Goal: Task Accomplishment & Management: Use online tool/utility

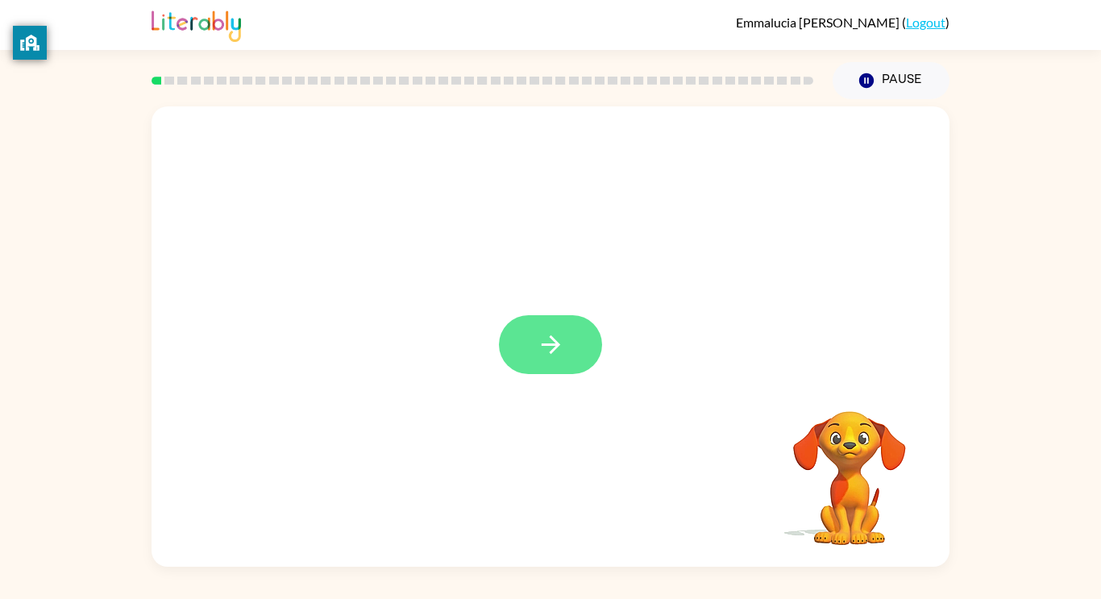
click at [526, 341] on button "button" at bounding box center [550, 344] width 103 height 59
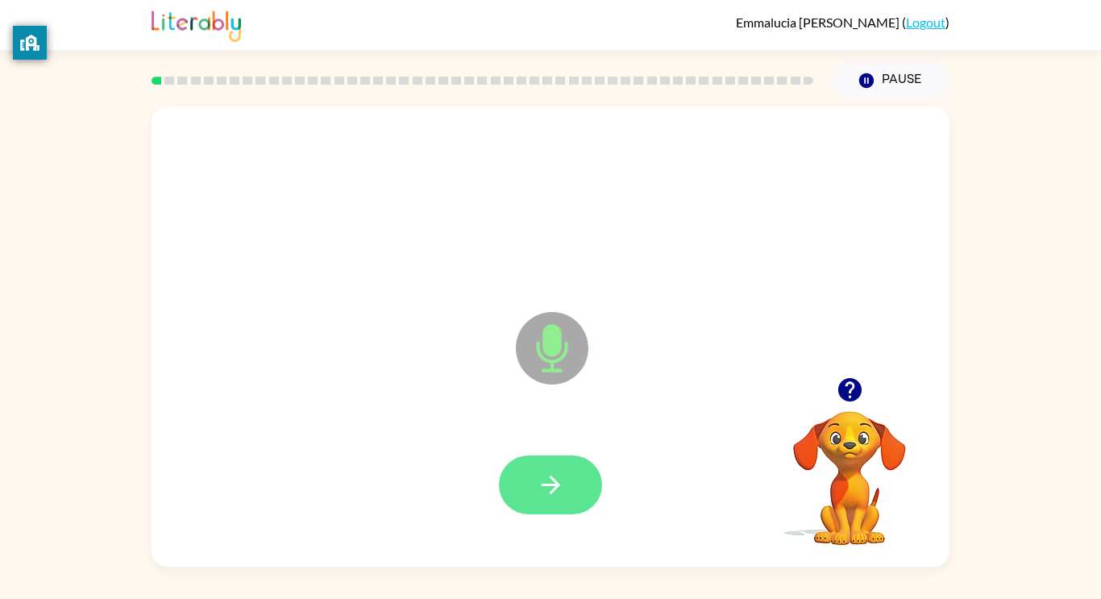
click at [546, 487] on icon "button" at bounding box center [551, 485] width 28 height 28
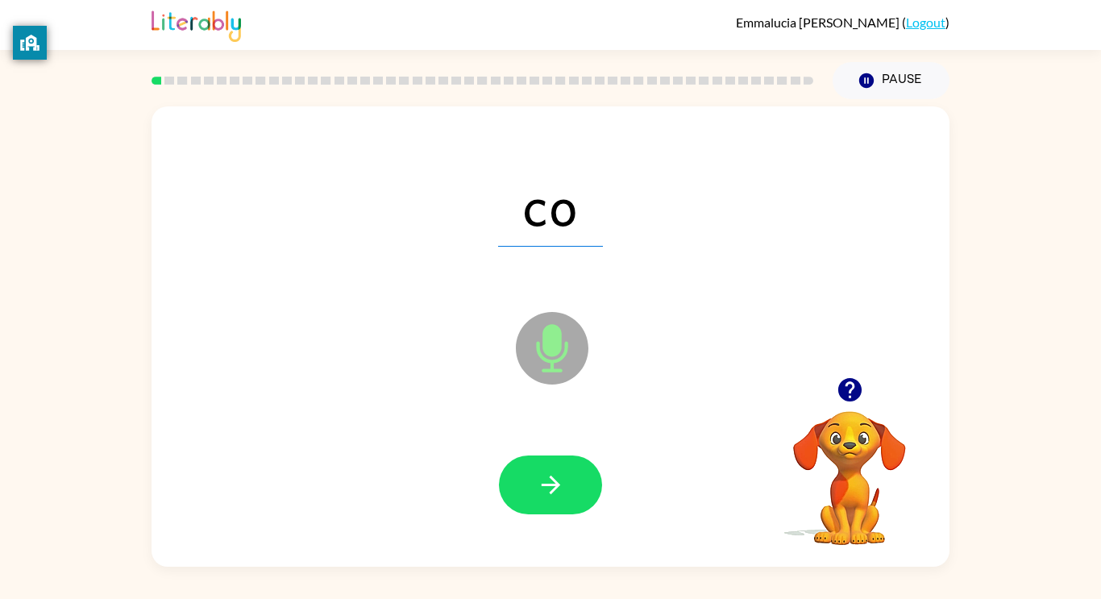
click at [546, 487] on icon "button" at bounding box center [551, 485] width 28 height 28
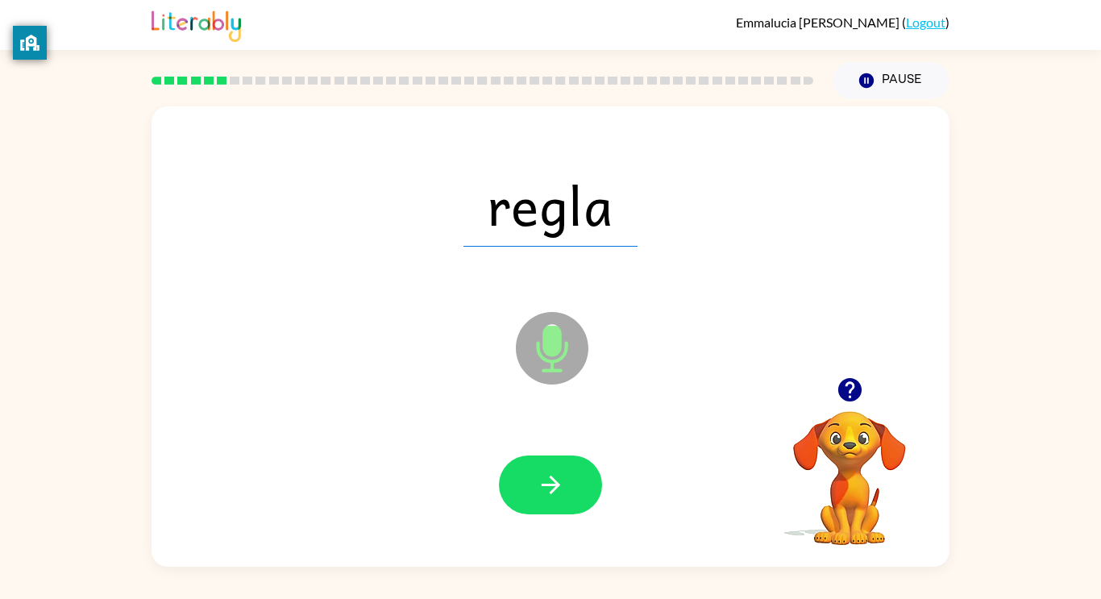
click at [546, 487] on icon "button" at bounding box center [551, 485] width 28 height 28
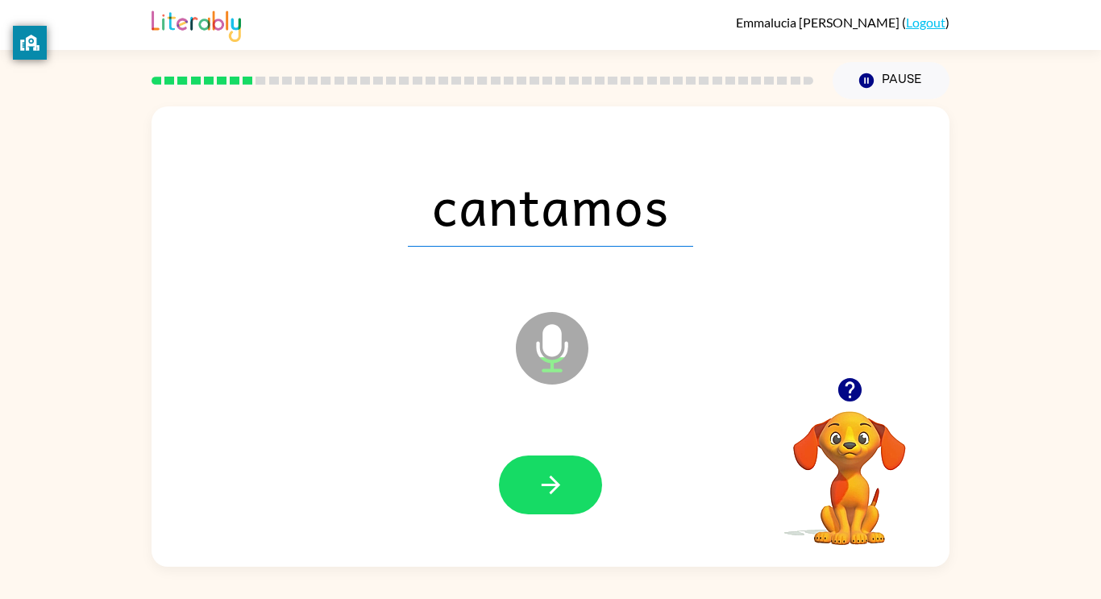
click at [546, 487] on icon "button" at bounding box center [551, 485] width 28 height 28
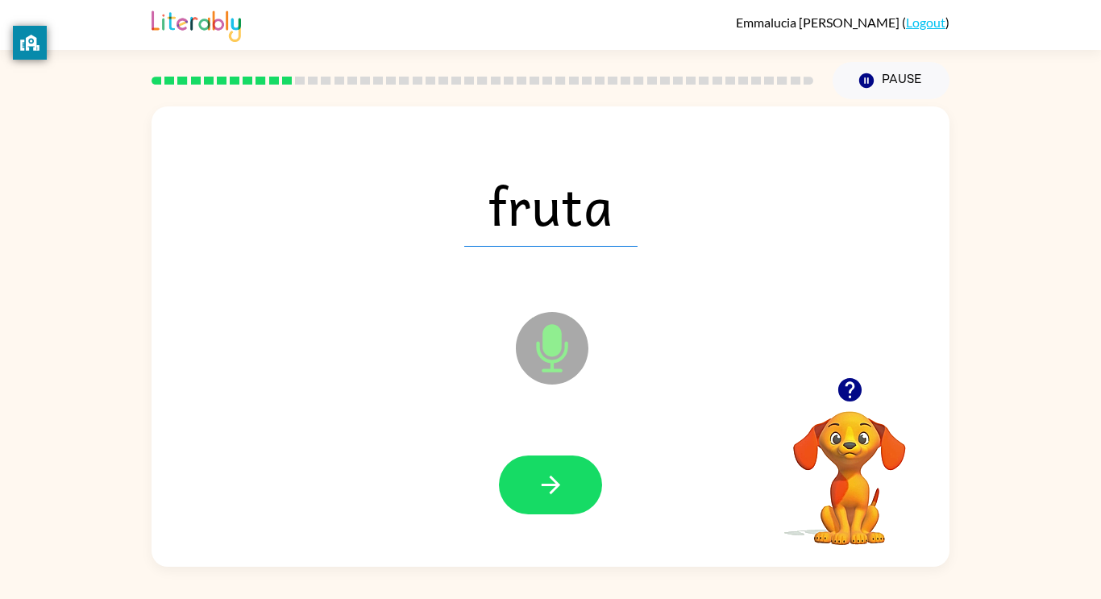
click at [546, 487] on icon "button" at bounding box center [551, 485] width 28 height 28
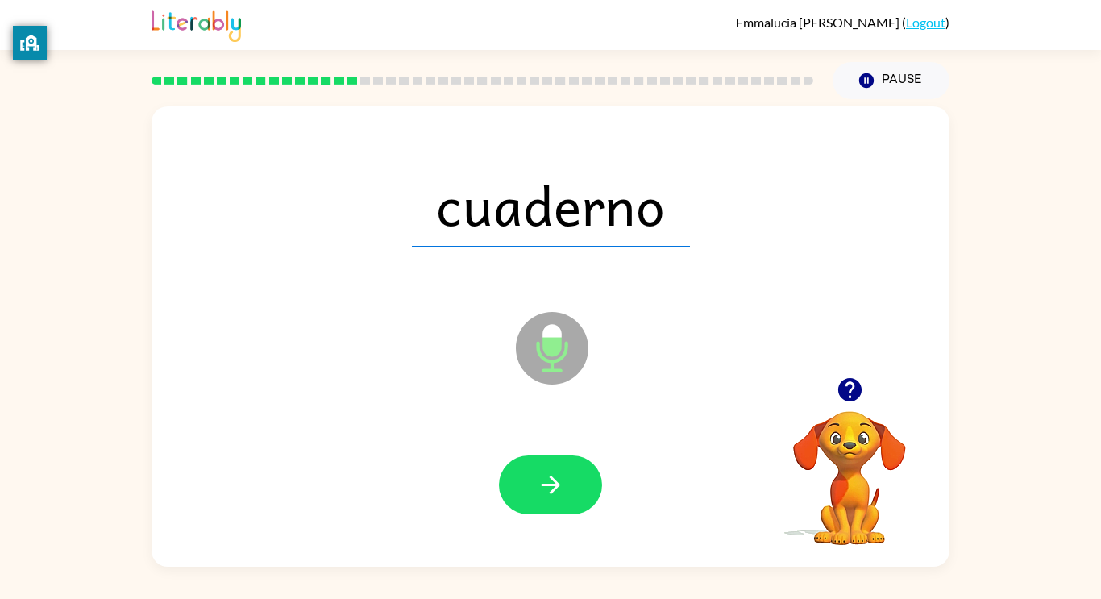
click at [546, 487] on icon "button" at bounding box center [551, 485] width 28 height 28
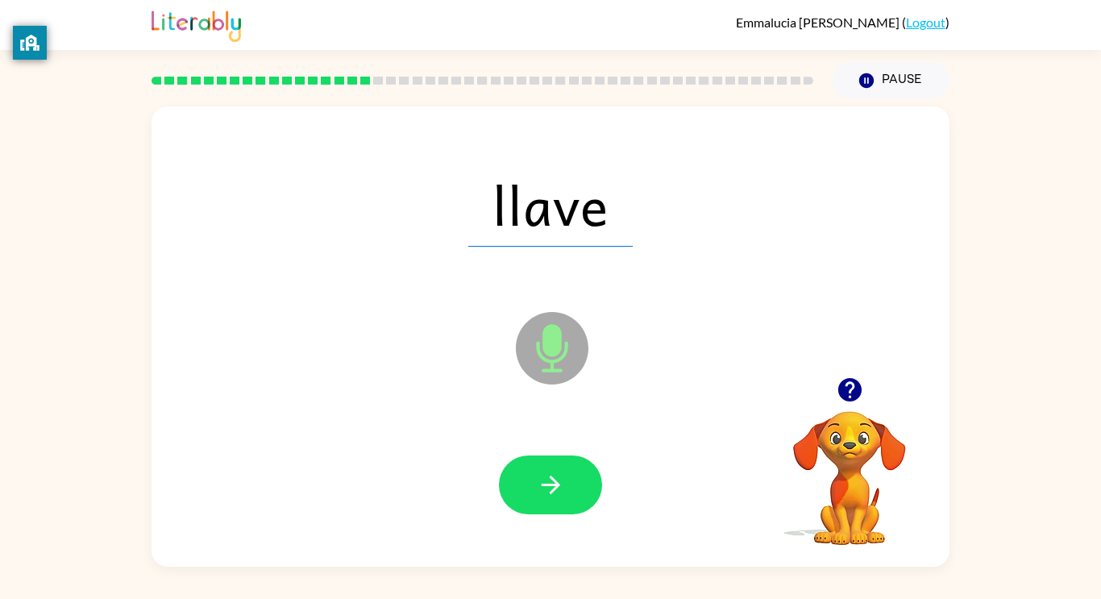
click at [546, 487] on icon "button" at bounding box center [551, 485] width 28 height 28
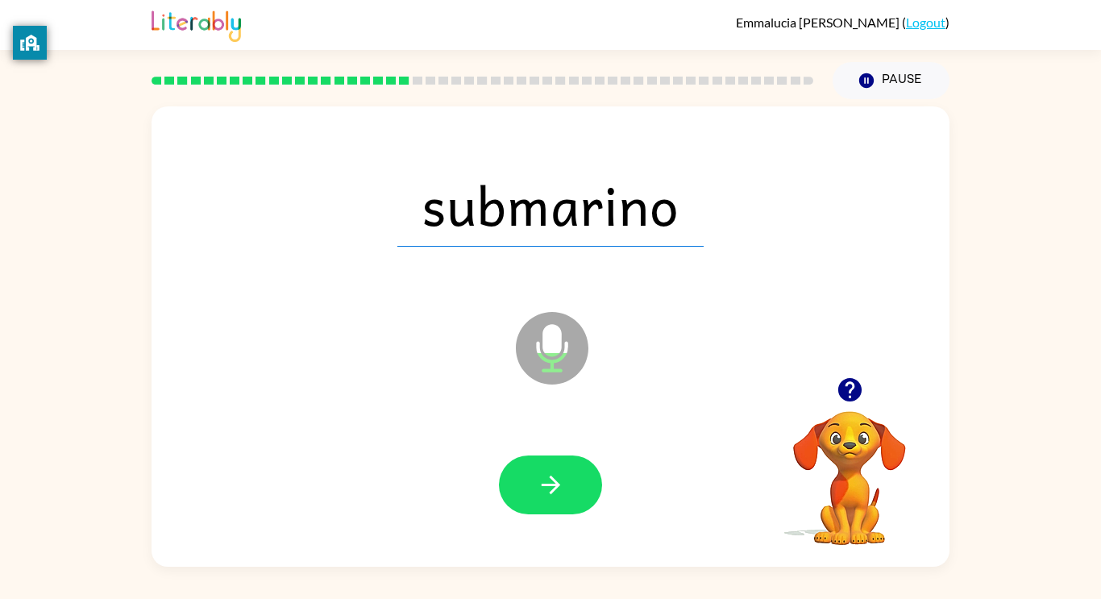
click at [546, 487] on icon "button" at bounding box center [551, 485] width 28 height 28
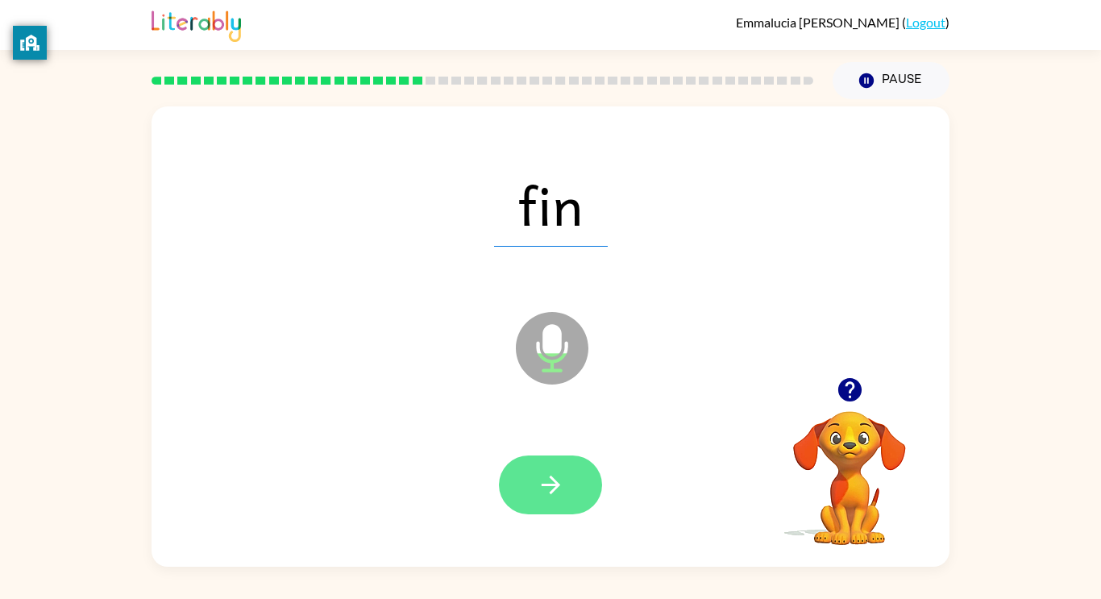
click at [543, 484] on icon "button" at bounding box center [550, 485] width 19 height 19
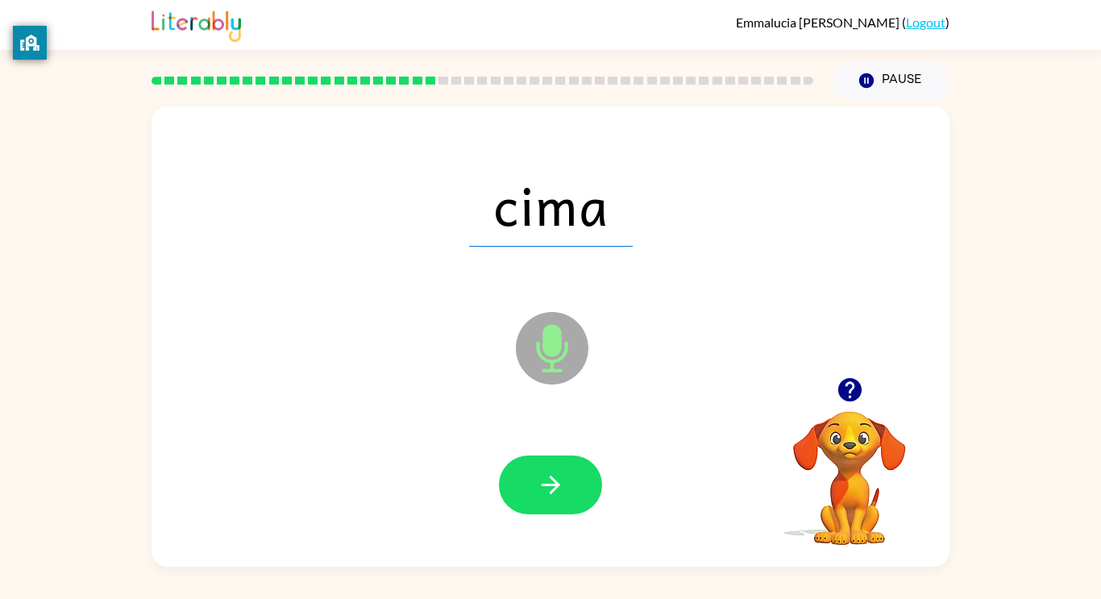
click at [543, 484] on icon "button" at bounding box center [550, 485] width 19 height 19
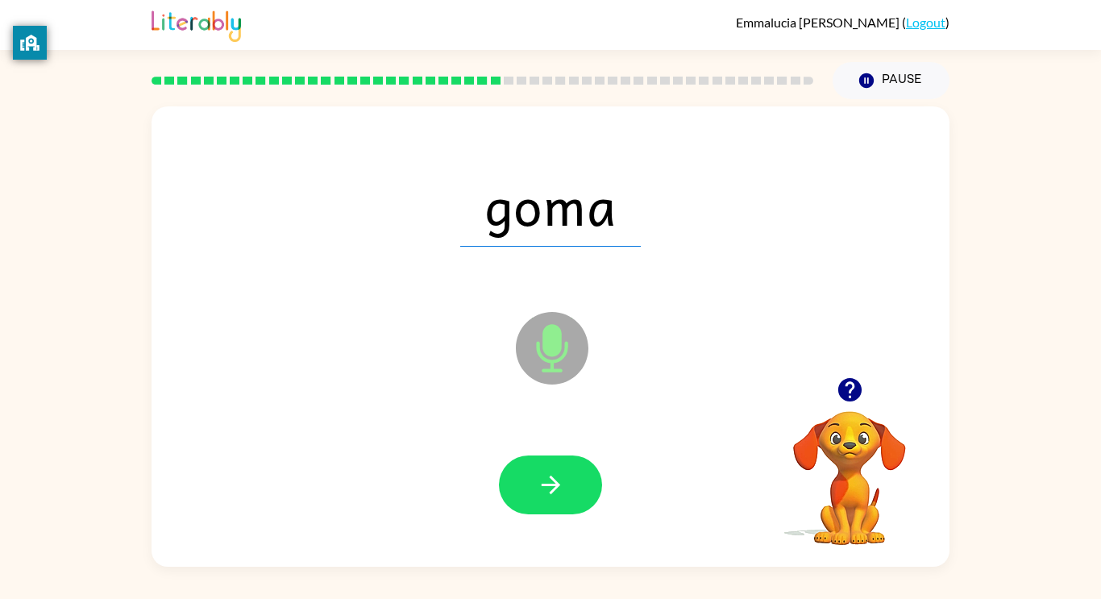
click at [543, 484] on icon "button" at bounding box center [550, 485] width 19 height 19
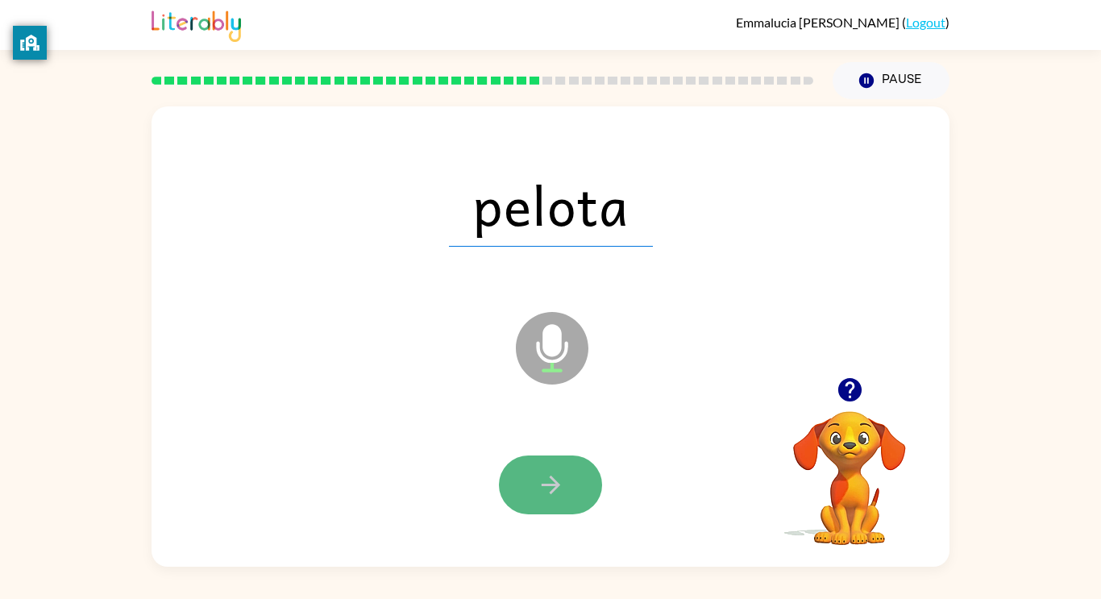
click at [557, 472] on icon "button" at bounding box center [551, 485] width 28 height 28
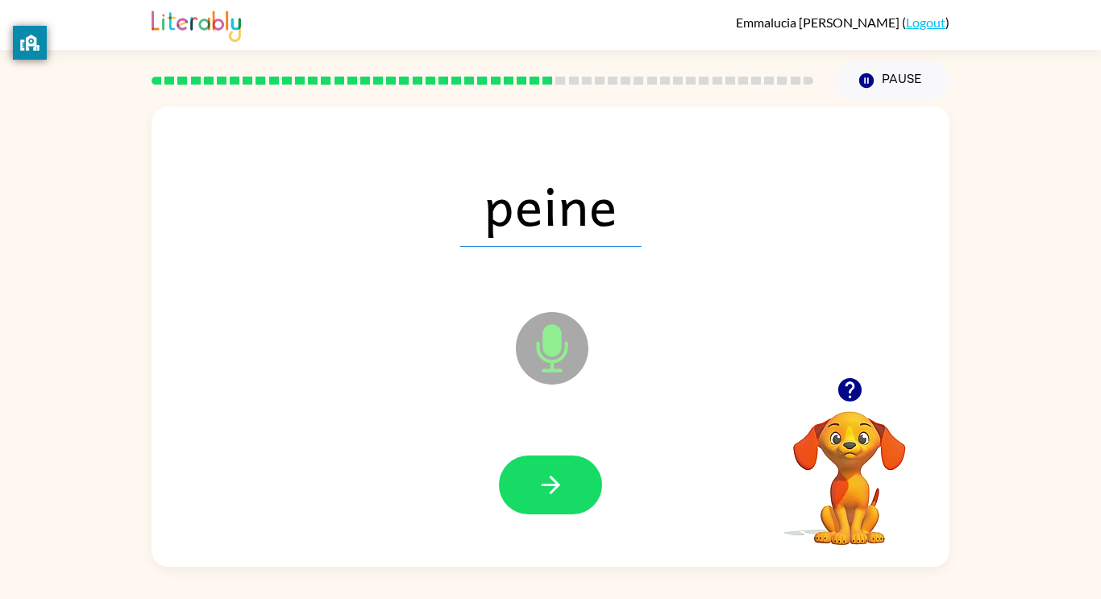
click at [559, 475] on icon "button" at bounding box center [551, 485] width 28 height 28
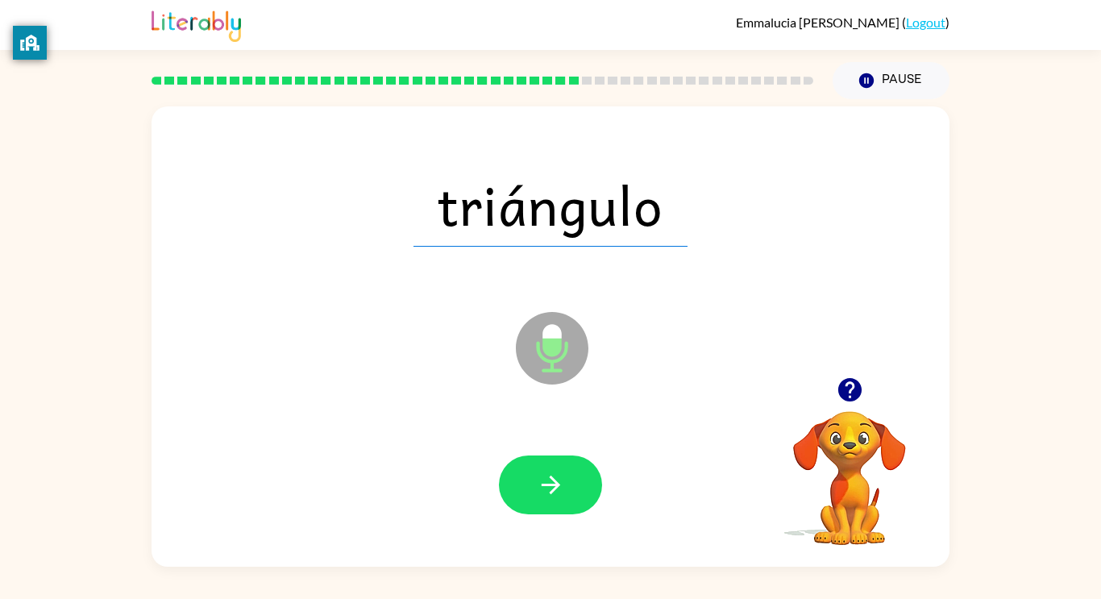
click at [559, 475] on icon "button" at bounding box center [551, 485] width 28 height 28
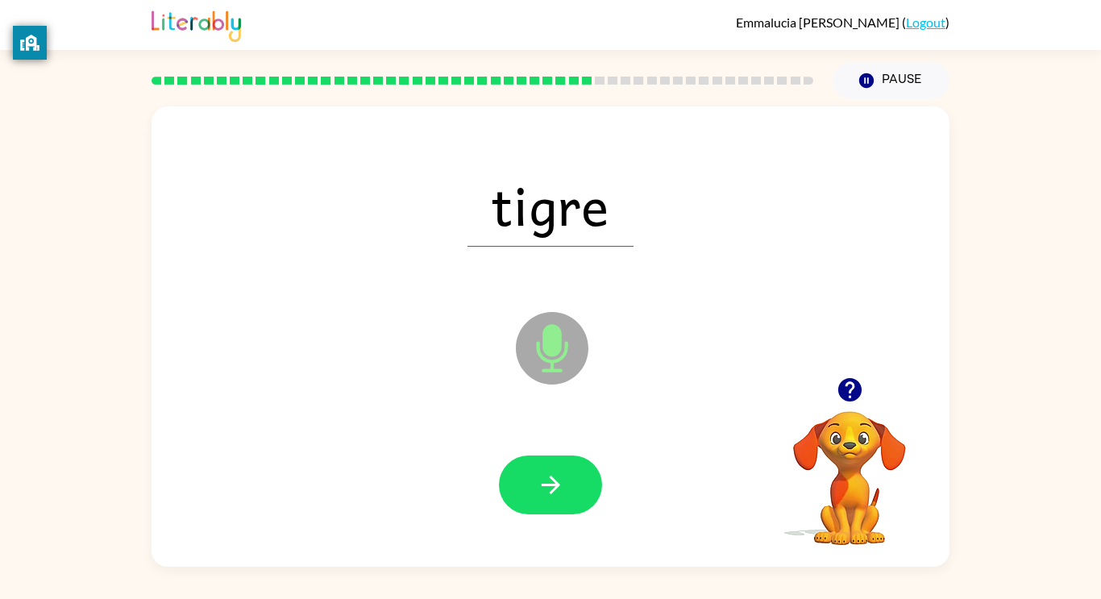
click at [559, 475] on icon "button" at bounding box center [551, 485] width 28 height 28
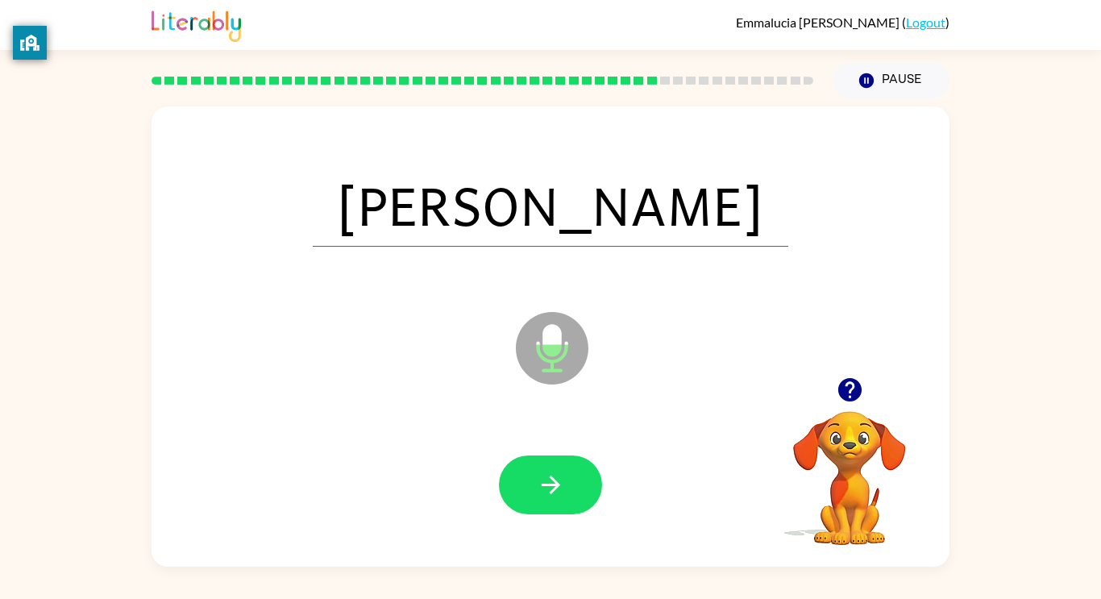
click at [559, 475] on icon "button" at bounding box center [551, 485] width 28 height 28
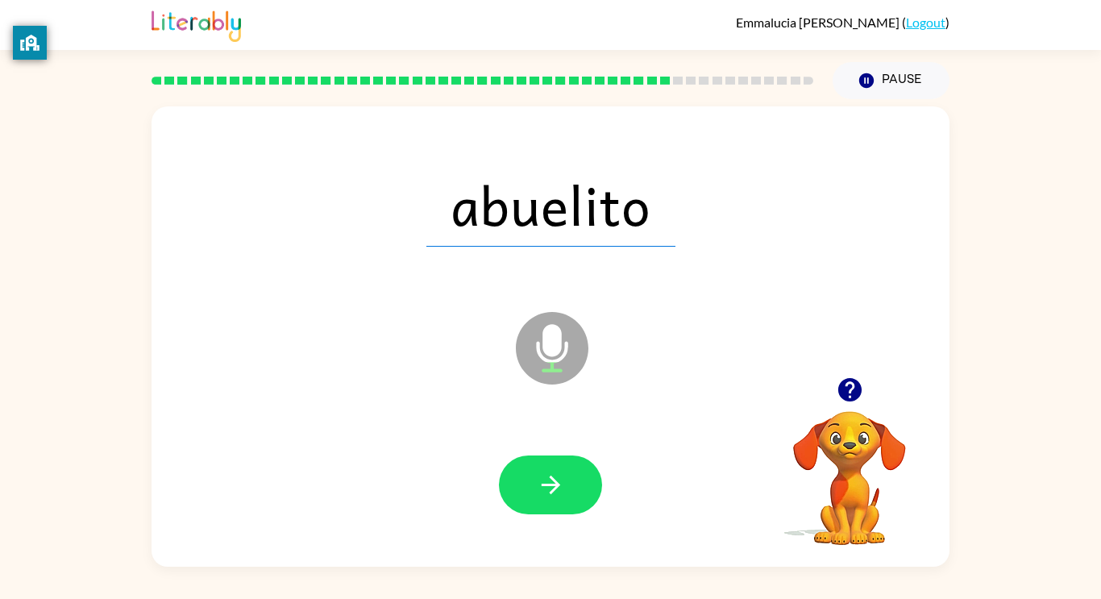
click at [559, 475] on icon "button" at bounding box center [551, 485] width 28 height 28
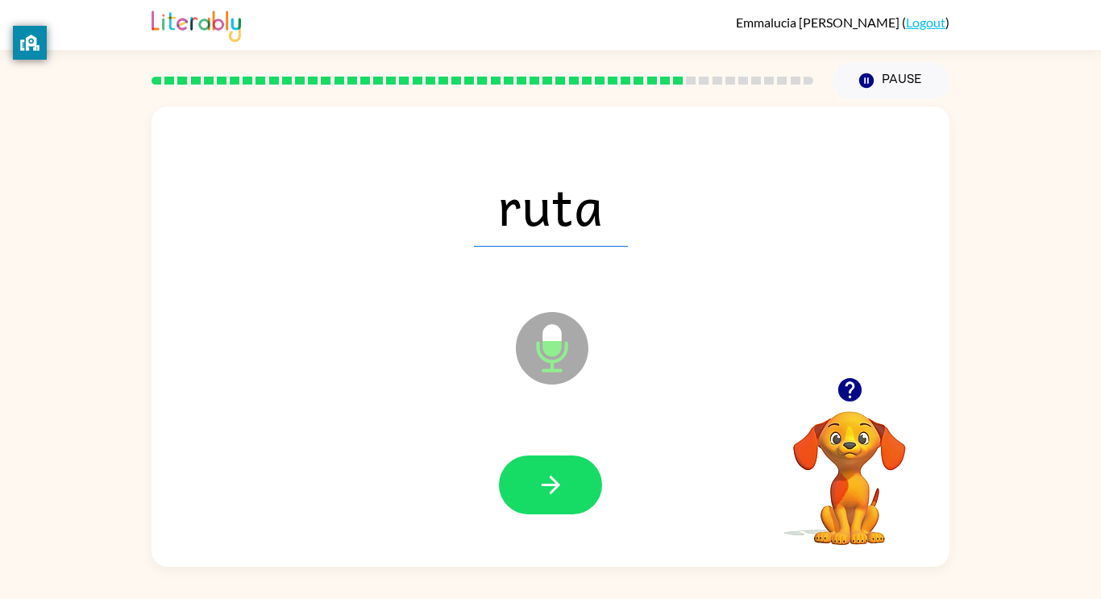
click at [559, 475] on icon "button" at bounding box center [551, 485] width 28 height 28
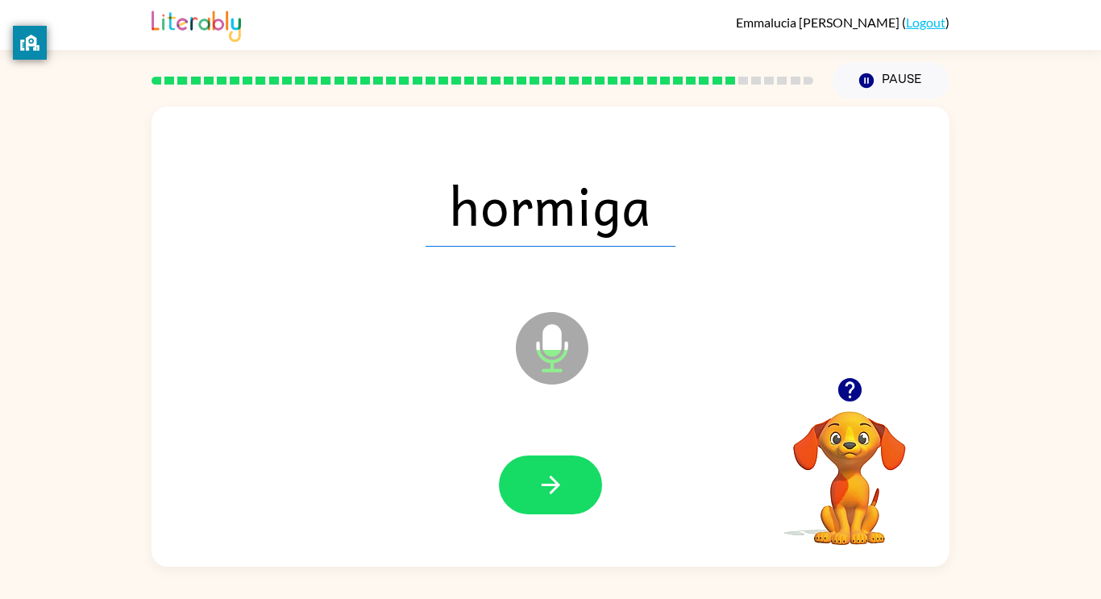
click at [559, 475] on icon "button" at bounding box center [551, 485] width 28 height 28
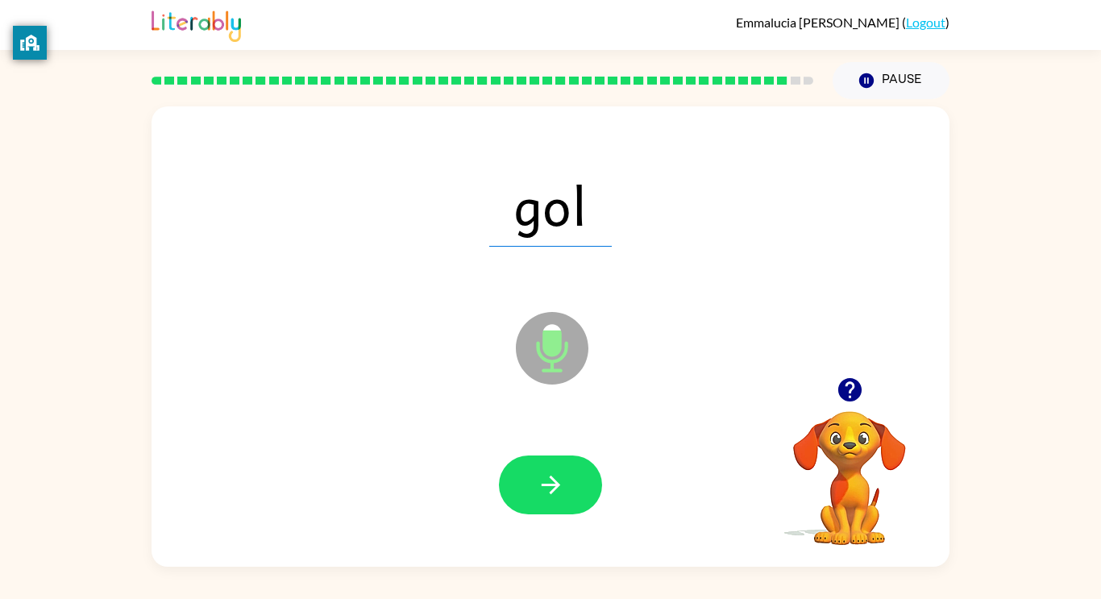
click at [559, 475] on icon "button" at bounding box center [551, 485] width 28 height 28
